Goal: Task Accomplishment & Management: Manage account settings

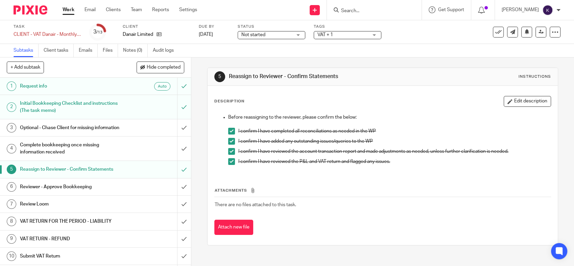
scroll to position [57, 0]
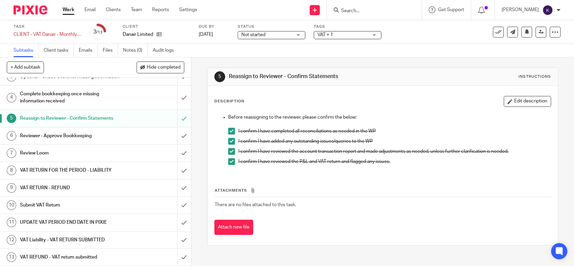
click at [91, 136] on h1 "Reviewer - Approve Bookkeeping" at bounding box center [70, 136] width 100 height 10
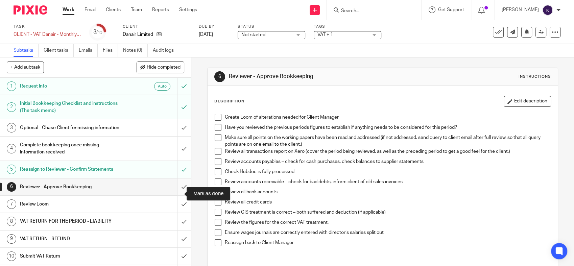
click at [174, 195] on input "submit" at bounding box center [95, 186] width 191 height 17
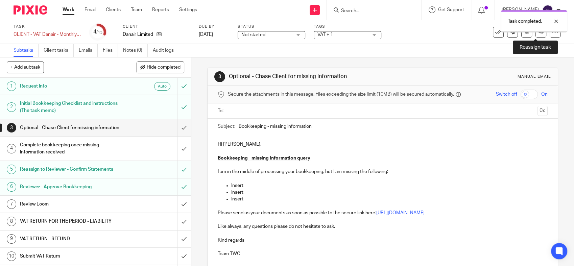
click at [535, 36] on link at bounding box center [540, 32] width 11 height 11
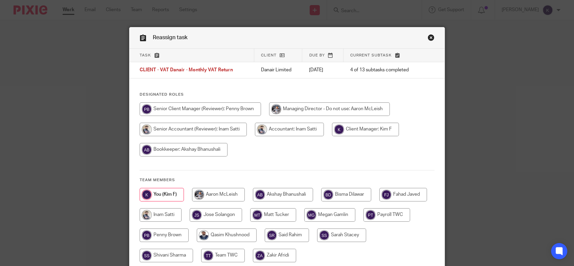
click at [296, 193] on input "radio" at bounding box center [283, 195] width 60 height 14
radio input "true"
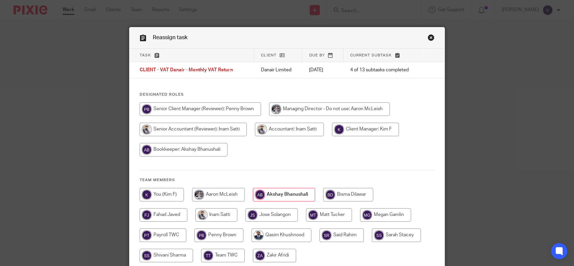
scroll to position [58, 0]
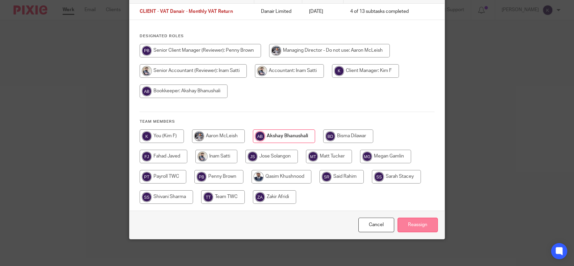
click at [412, 227] on input "Reassign" at bounding box center [417, 225] width 40 height 15
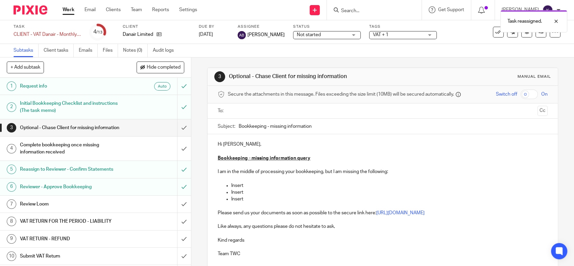
click at [409, 175] on p at bounding box center [383, 178] width 330 height 7
click at [34, 13] on img at bounding box center [31, 9] width 34 height 9
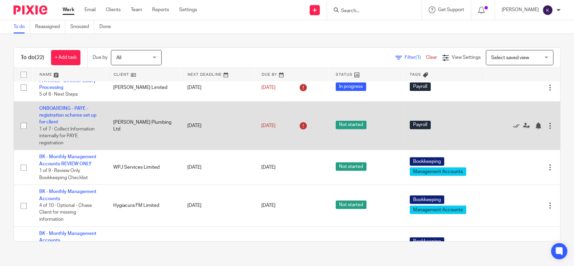
scroll to position [450, 0]
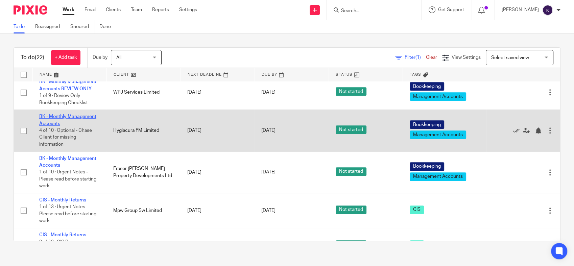
click at [71, 126] on link "BK - Monthly Management Accounts" at bounding box center [67, 119] width 57 height 11
